Goal: Complete application form

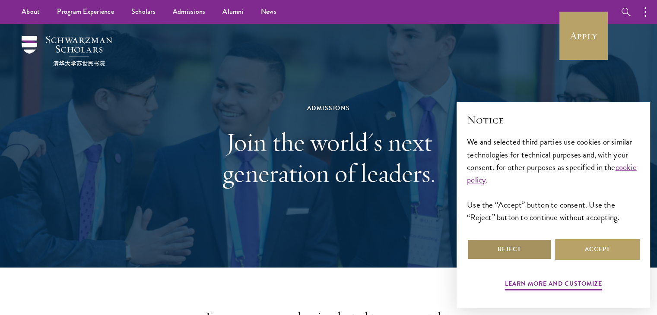
click at [542, 244] on button "Reject" at bounding box center [509, 249] width 85 height 21
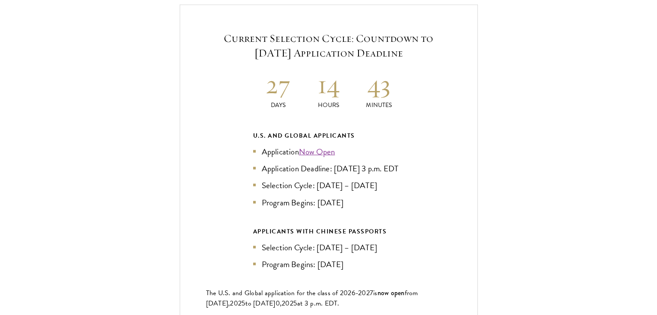
scroll to position [1875, 0]
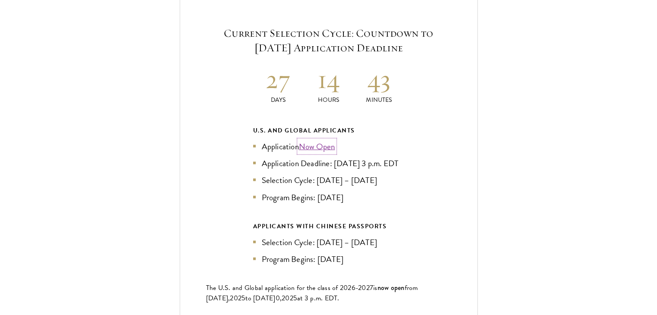
click at [326, 140] on link "Now Open" at bounding box center [317, 146] width 36 height 13
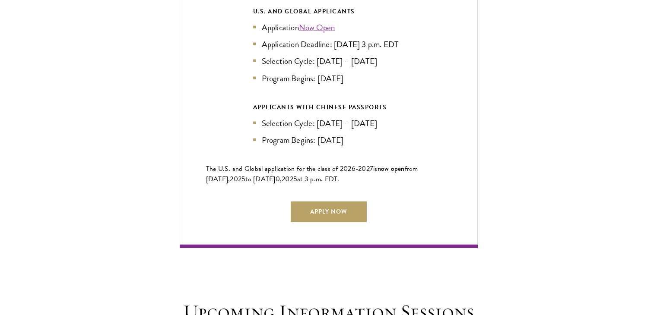
scroll to position [1999, 0]
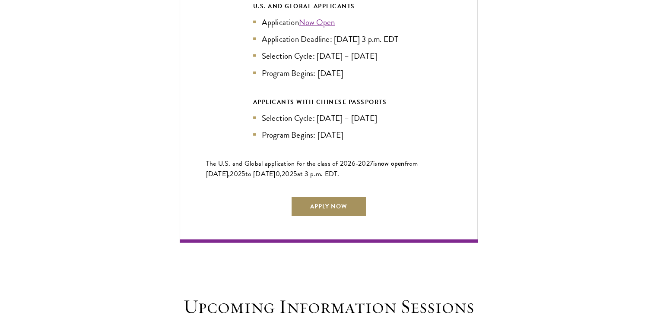
click at [321, 206] on link "Apply Now" at bounding box center [329, 207] width 76 height 21
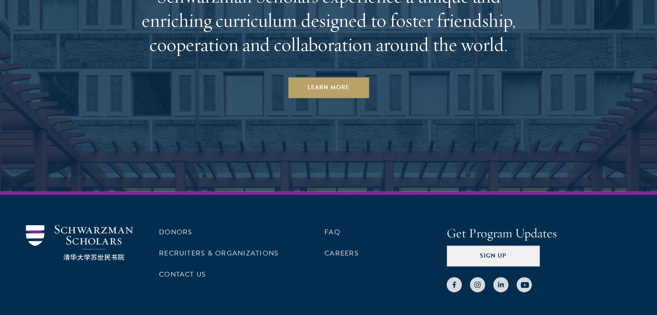
scroll to position [4537, 0]
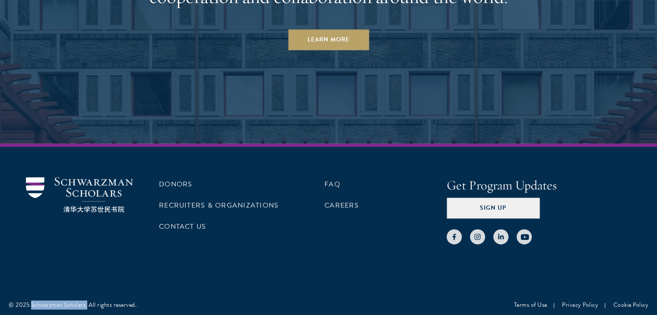
drag, startPoint x: 32, startPoint y: 301, endPoint x: 86, endPoint y: 302, distance: 54.0
click at [86, 302] on div "© 2025 Schwarzman Scholars. All rights reserved." at bounding box center [73, 305] width 128 height 9
copy div "Schwarzman Scholars."
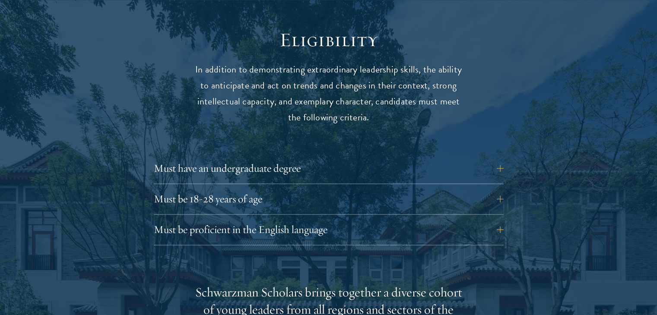
scroll to position [1187, 0]
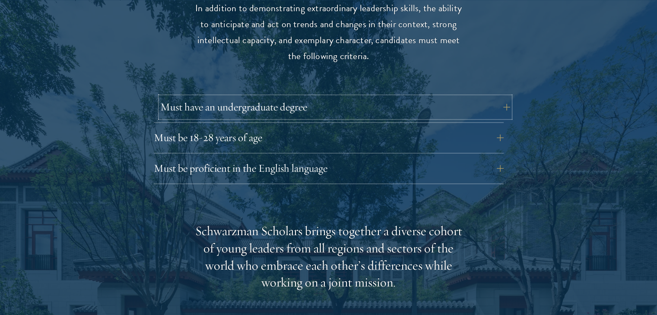
click at [502, 97] on button "Must have an undergraduate degree" at bounding box center [335, 107] width 350 height 21
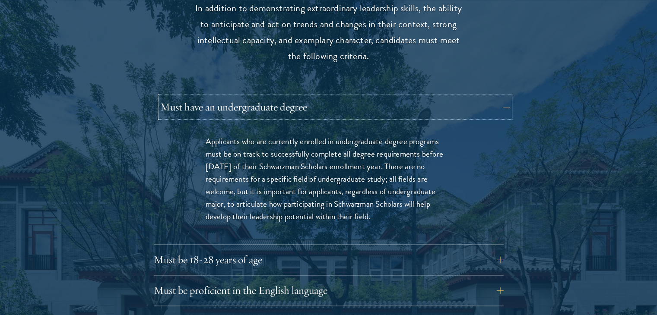
click at [502, 97] on button "Must have an undergraduate degree" at bounding box center [335, 107] width 350 height 21
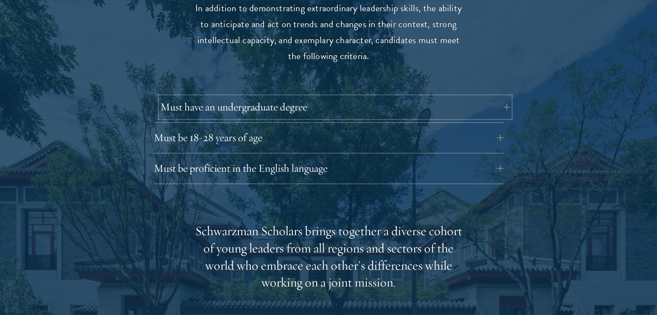
click at [501, 97] on button "Must have an undergraduate degree" at bounding box center [335, 107] width 350 height 21
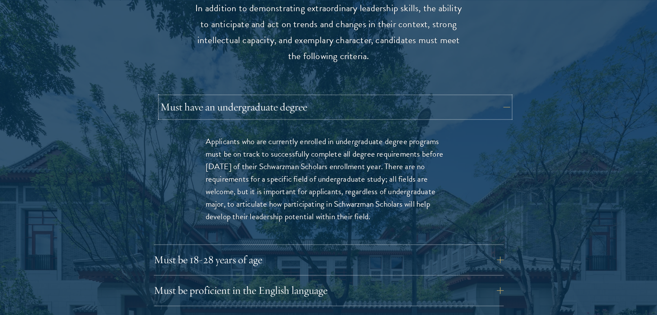
click at [501, 97] on button "Must have an undergraduate degree" at bounding box center [335, 107] width 350 height 21
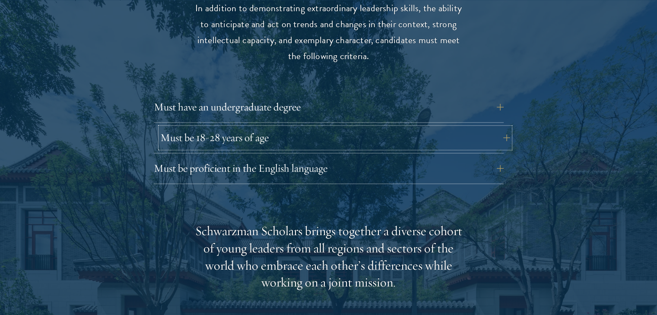
click at [502, 127] on button "Must be 18-28 years of age" at bounding box center [335, 137] width 350 height 21
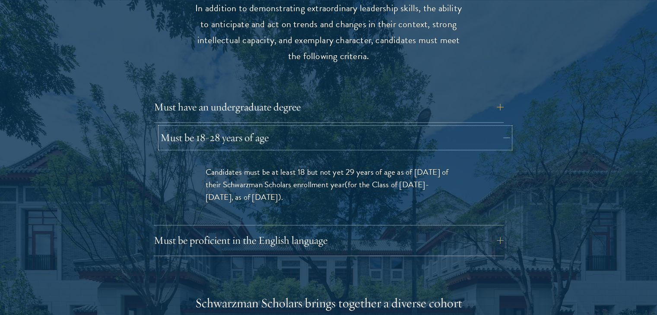
click at [502, 127] on button "Must be 18-28 years of age" at bounding box center [335, 137] width 350 height 21
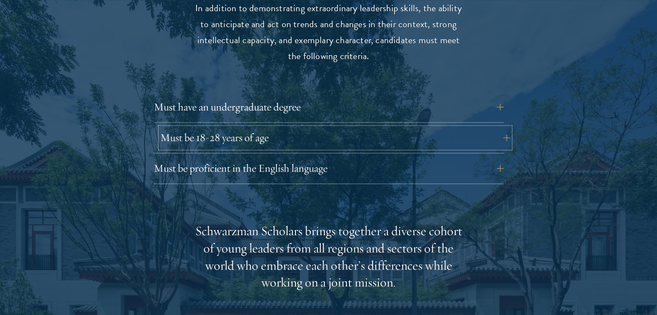
click at [502, 127] on button "Must be 18-28 years of age" at bounding box center [335, 137] width 350 height 21
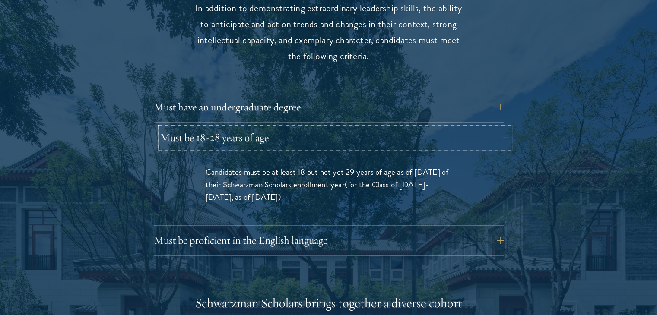
click at [502, 127] on button "Must be 18-28 years of age" at bounding box center [335, 137] width 350 height 21
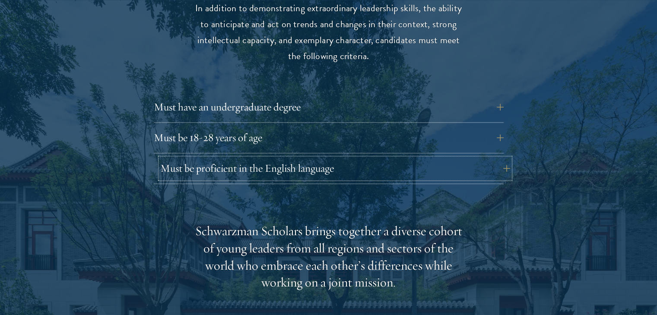
click at [497, 158] on button "Must be proficient in the English language" at bounding box center [335, 168] width 350 height 21
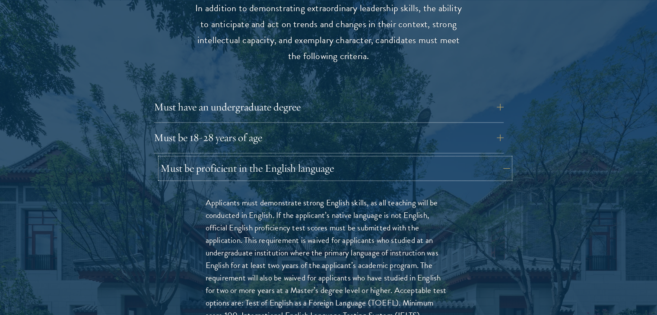
click at [497, 158] on button "Must be proficient in the English language" at bounding box center [335, 168] width 350 height 21
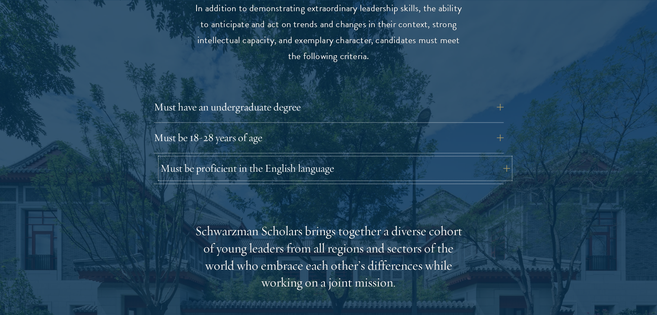
click at [497, 158] on button "Must be proficient in the English language" at bounding box center [335, 168] width 350 height 21
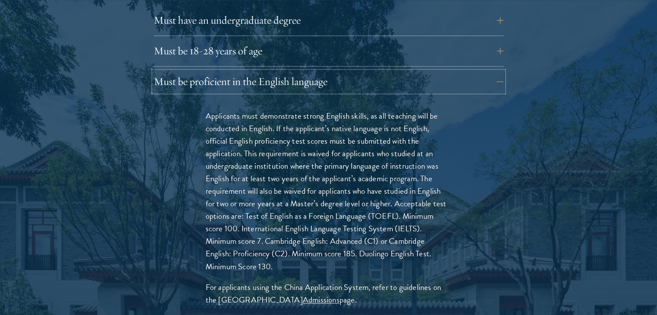
scroll to position [1280, 0]
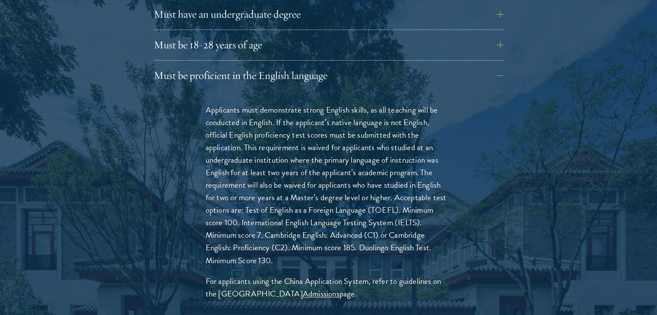
click at [465, 70] on div "Must be proficient in the English language Applicants must demonstrate strong E…" at bounding box center [329, 193] width 350 height 257
click at [489, 65] on button "Must be proficient in the English language" at bounding box center [335, 75] width 350 height 21
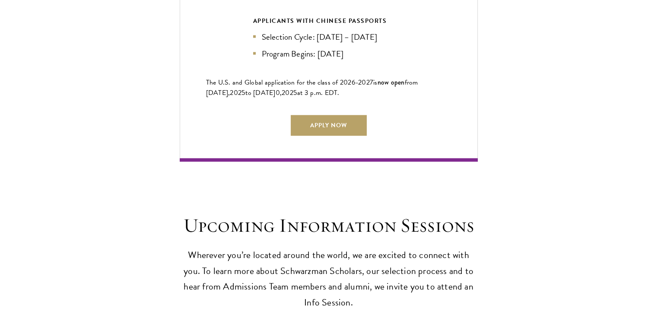
scroll to position [2086, 0]
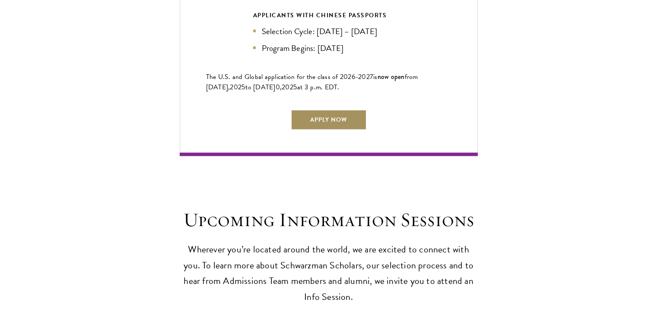
click at [324, 112] on link "Apply Now" at bounding box center [329, 120] width 76 height 21
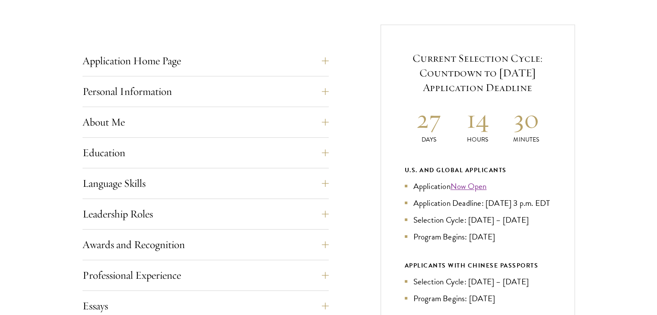
scroll to position [337, 0]
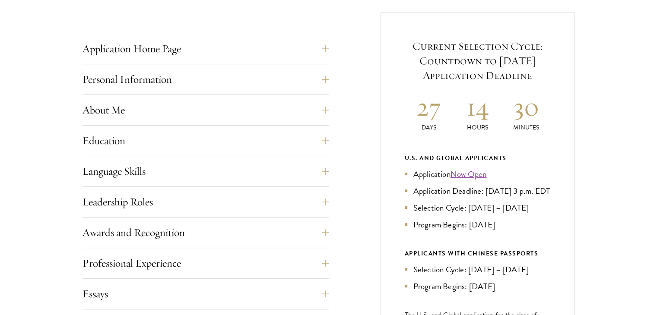
drag, startPoint x: 662, startPoint y: 122, endPoint x: 663, endPoint y: 78, distance: 43.6
click at [322, 52] on button "Application Home Page" at bounding box center [212, 48] width 246 height 21
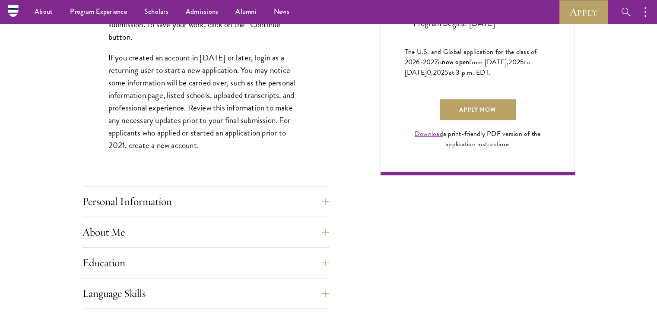
scroll to position [325, 0]
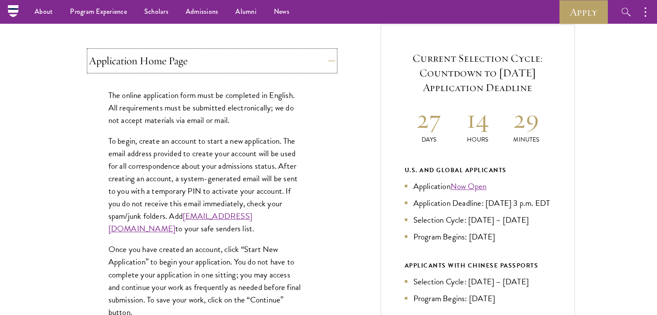
click at [305, 61] on button "Application Home Page" at bounding box center [212, 61] width 246 height 21
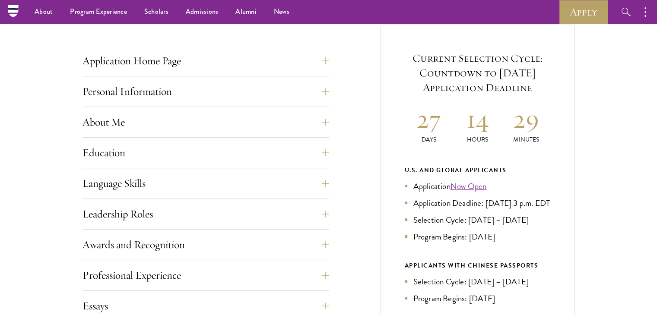
click at [332, 85] on div "Application Home Page The online application form must be completed in English.…" at bounding box center [329, 281] width 492 height 512
click at [324, 91] on button "Personal Information" at bounding box center [212, 91] width 246 height 21
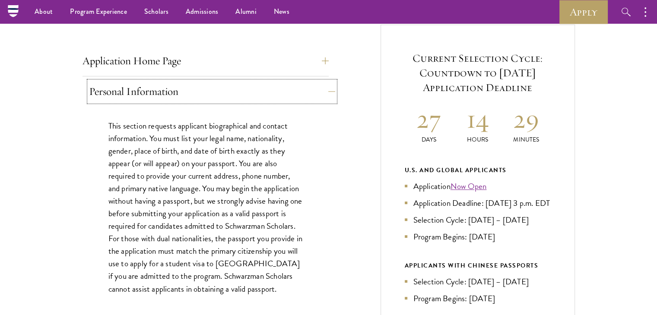
click at [324, 91] on button "Personal Information" at bounding box center [212, 91] width 246 height 21
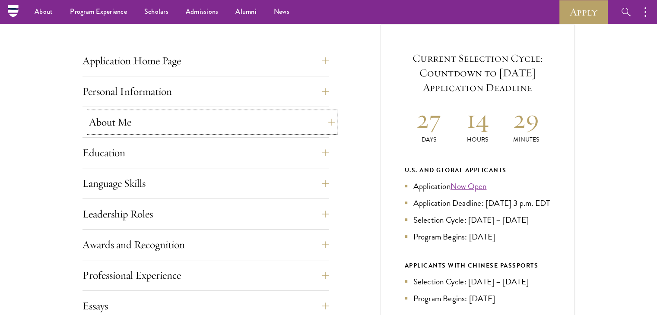
click at [306, 127] on button "About Me" at bounding box center [212, 122] width 246 height 21
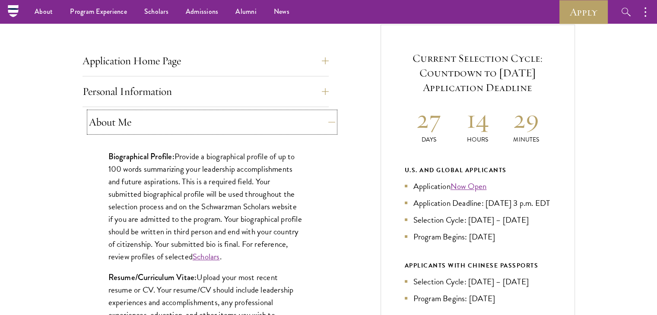
click at [306, 127] on button "About Me" at bounding box center [212, 122] width 246 height 21
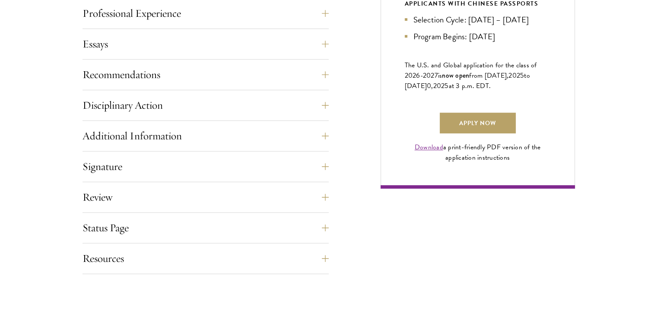
scroll to position [582, 0]
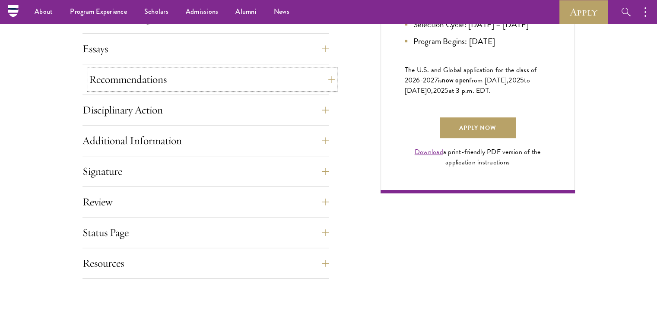
click at [292, 81] on button "Recommendations" at bounding box center [212, 79] width 246 height 21
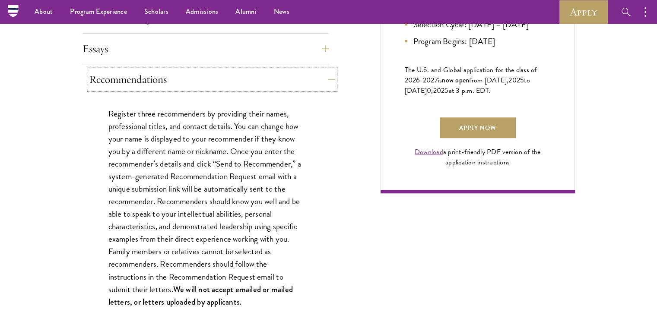
click at [292, 81] on button "Recommendations" at bounding box center [212, 79] width 246 height 21
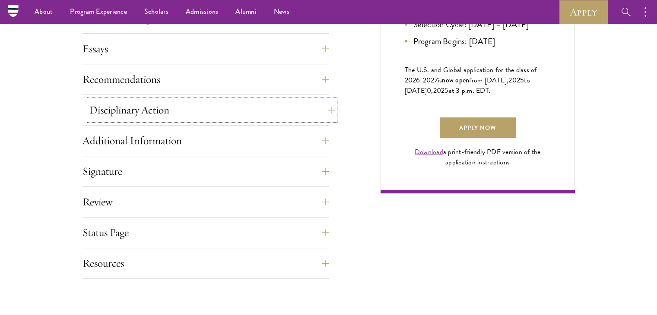
click at [323, 105] on button "Disciplinary Action" at bounding box center [212, 110] width 246 height 21
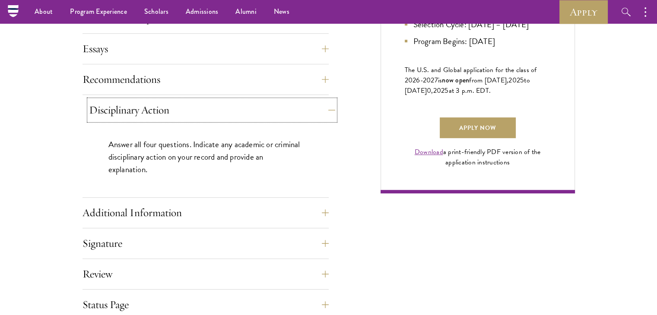
click at [323, 105] on button "Disciplinary Action" at bounding box center [212, 110] width 246 height 21
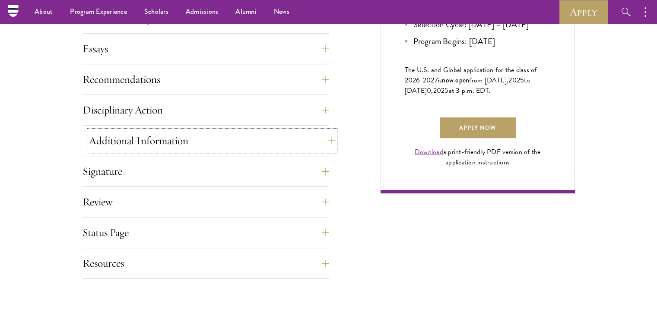
click at [311, 149] on button "Additional Information" at bounding box center [212, 140] width 246 height 21
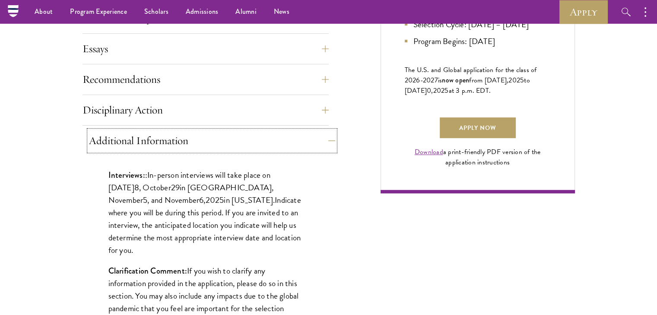
click at [292, 138] on button "Additional Information" at bounding box center [212, 140] width 246 height 21
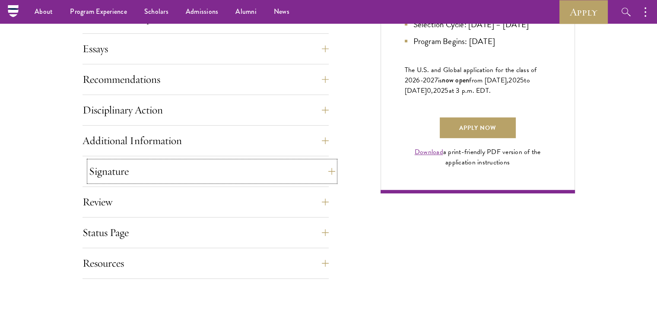
click at [301, 175] on button "Signature" at bounding box center [212, 171] width 246 height 21
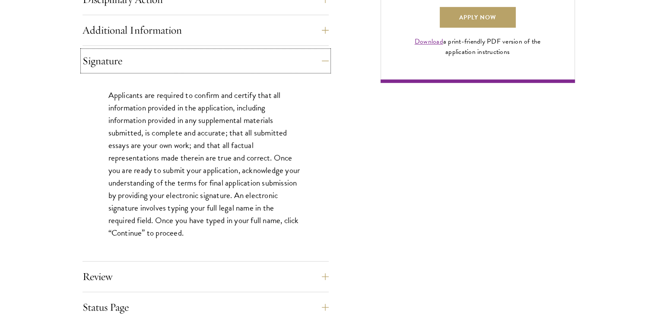
scroll to position [690, 0]
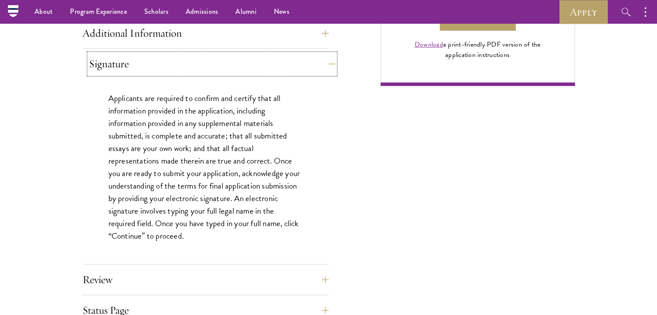
click at [270, 57] on button "Signature" at bounding box center [212, 64] width 246 height 21
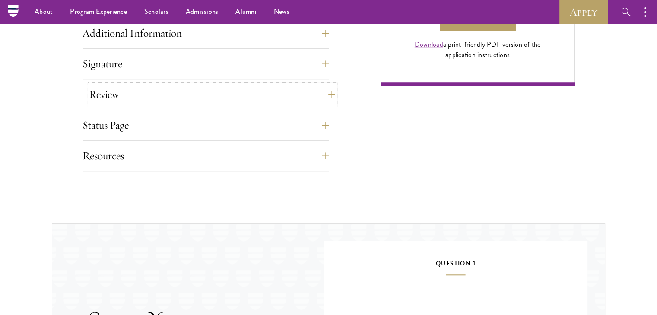
click at [275, 86] on button "Review" at bounding box center [212, 94] width 246 height 21
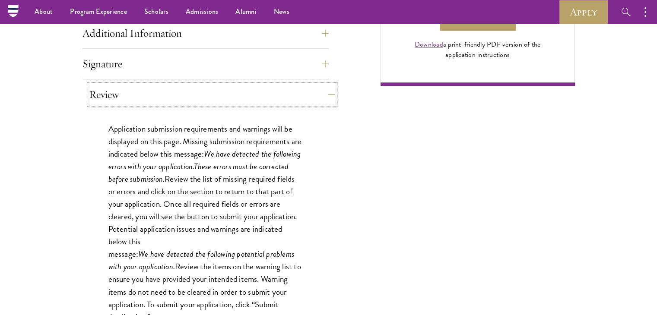
click at [275, 86] on button "Review" at bounding box center [212, 94] width 246 height 21
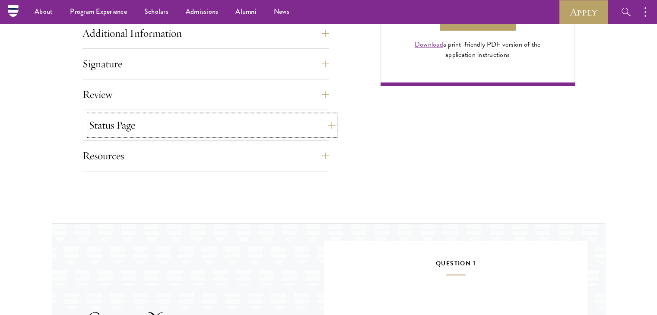
click at [258, 120] on button "Status Page" at bounding box center [212, 125] width 246 height 21
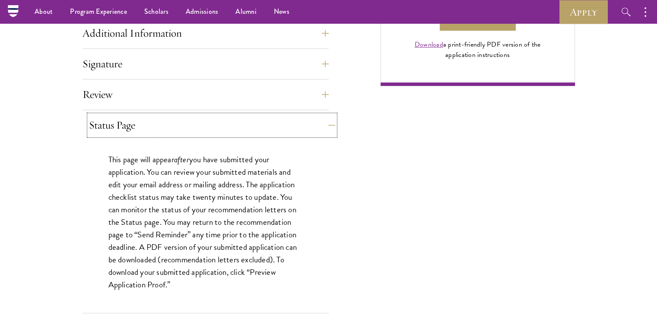
click at [258, 120] on button "Status Page" at bounding box center [212, 125] width 246 height 21
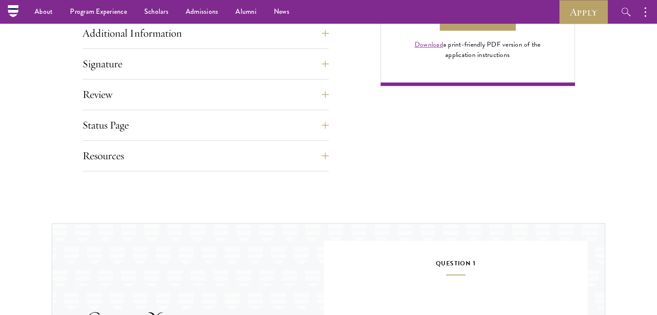
click at [270, 159] on button "Resources" at bounding box center [212, 156] width 246 height 21
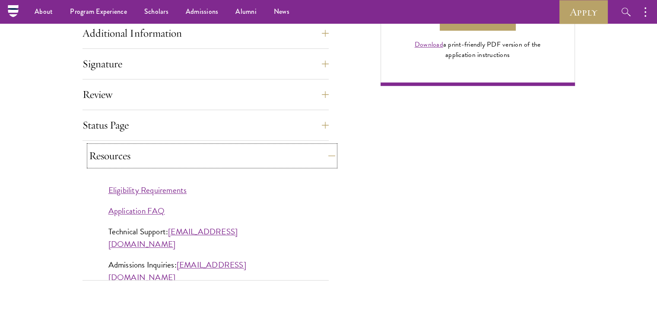
click at [270, 159] on button "Resources" at bounding box center [212, 156] width 246 height 21
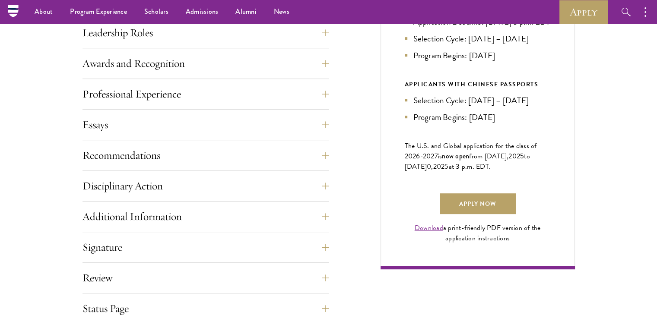
scroll to position [504, 0]
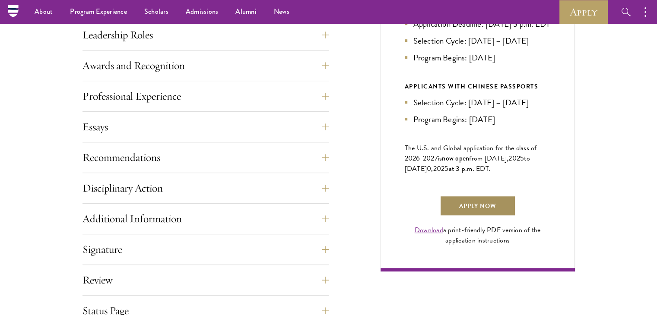
click at [478, 216] on link "Apply Now" at bounding box center [478, 206] width 76 height 21
click at [432, 235] on link "Download" at bounding box center [429, 230] width 29 height 10
click at [501, 216] on link "Apply Now" at bounding box center [478, 206] width 76 height 21
click at [504, 216] on link "Apply Now" at bounding box center [478, 206] width 76 height 21
click at [494, 213] on link "Apply Now" at bounding box center [478, 206] width 76 height 21
